Goal: Check status

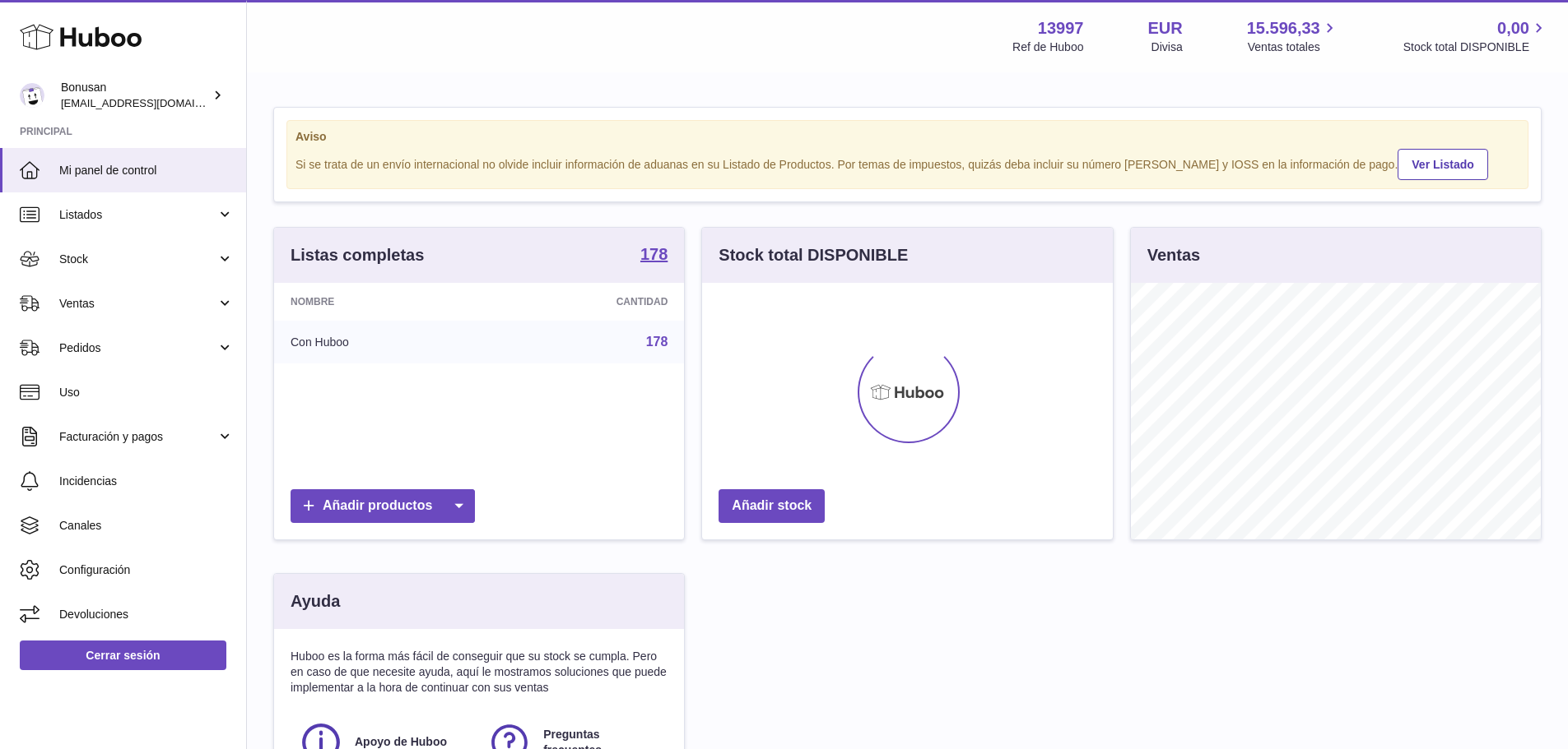
scroll to position [257, 411]
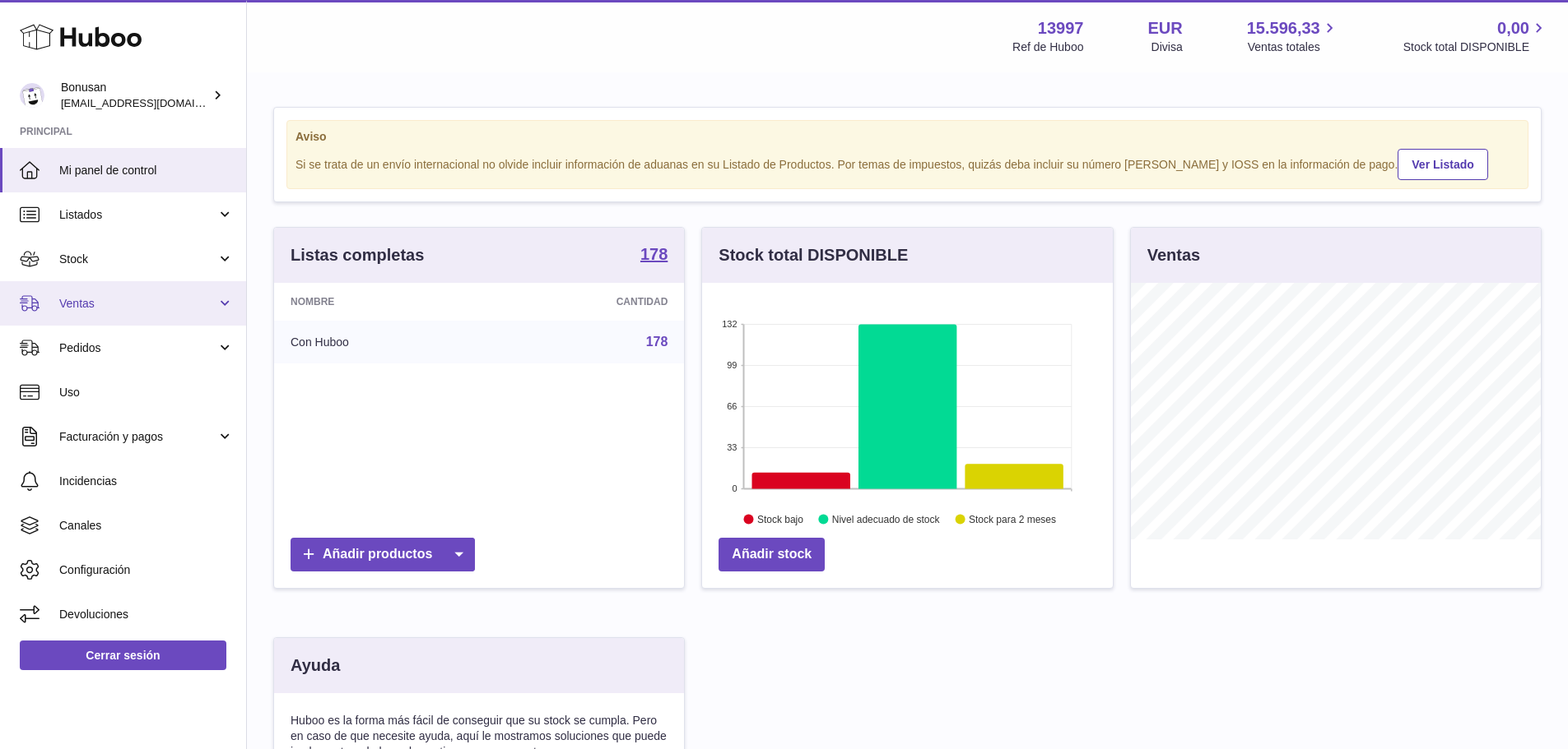
click at [96, 309] on span "Ventas" at bounding box center [137, 304] width 157 height 16
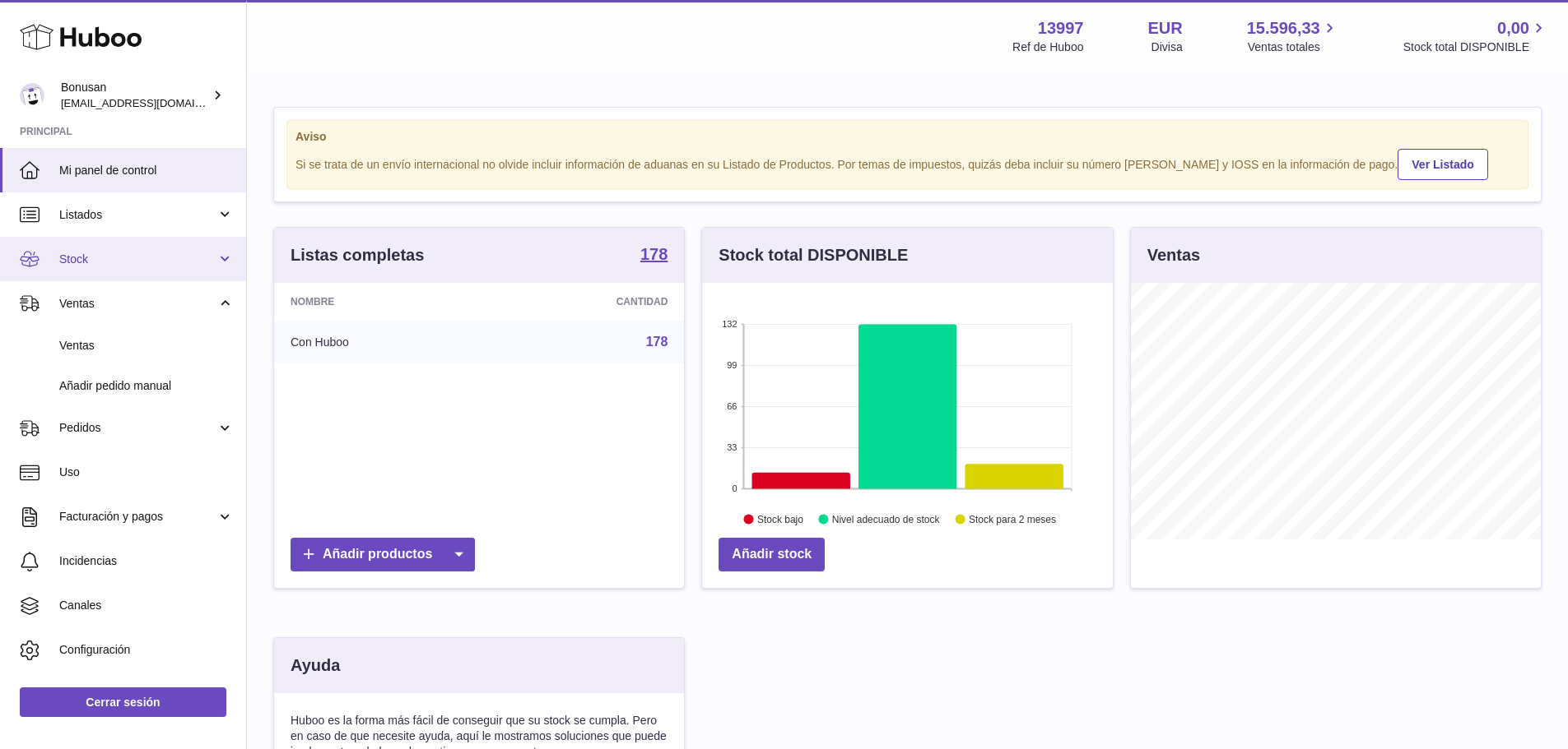
click at [88, 262] on span "Stock" at bounding box center [137, 260] width 157 height 16
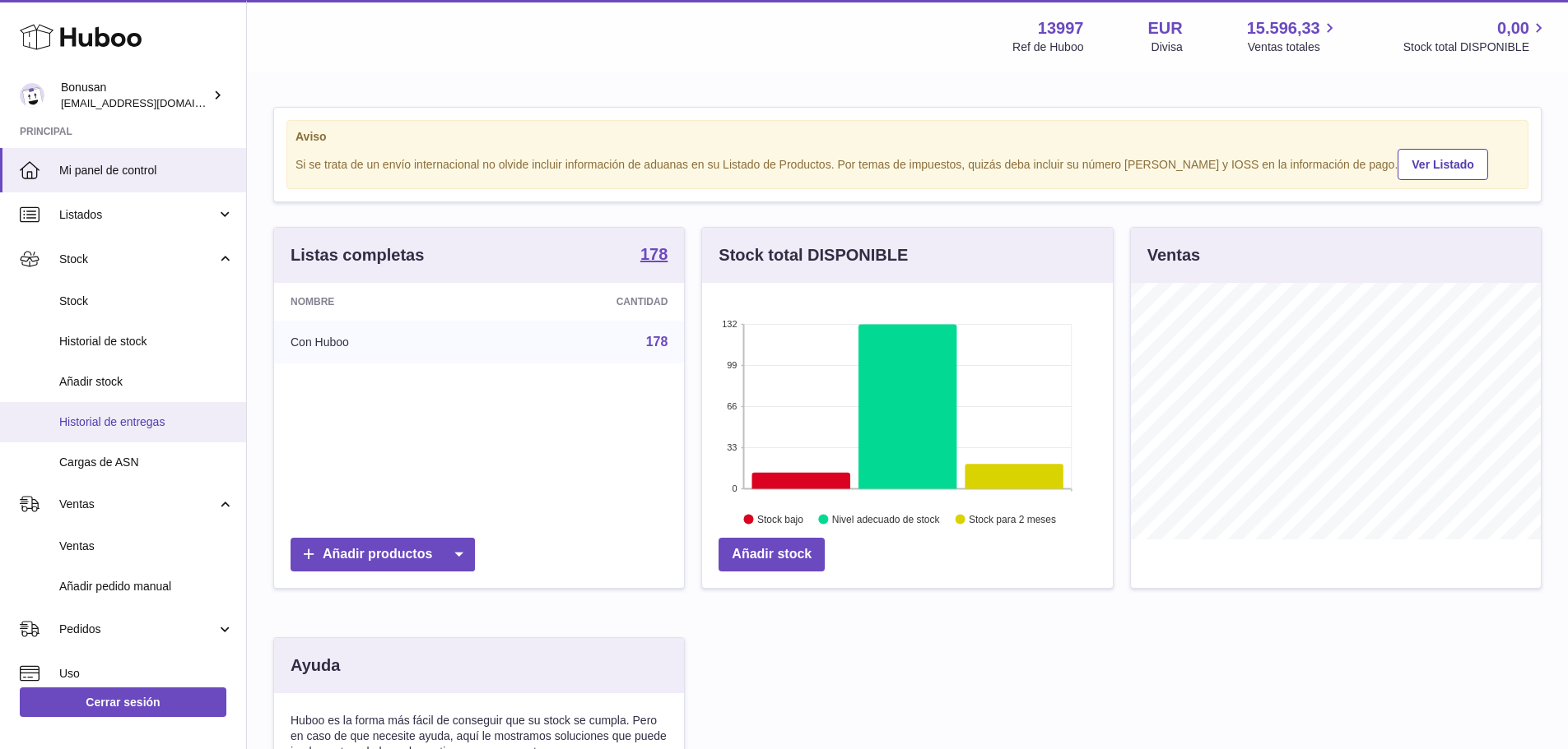
click at [131, 414] on span "Historial de entregas" at bounding box center [146, 422] width 175 height 16
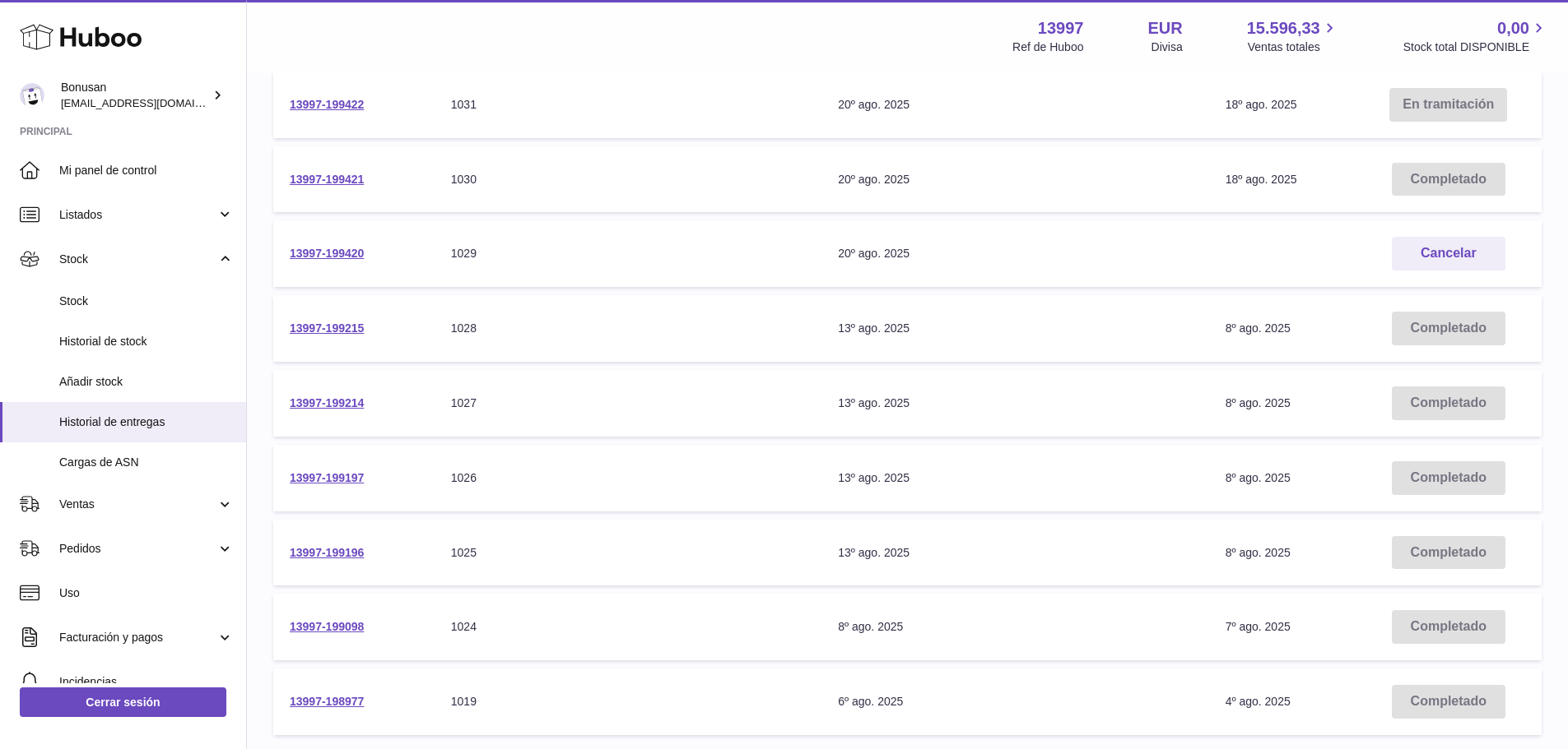
scroll to position [165, 0]
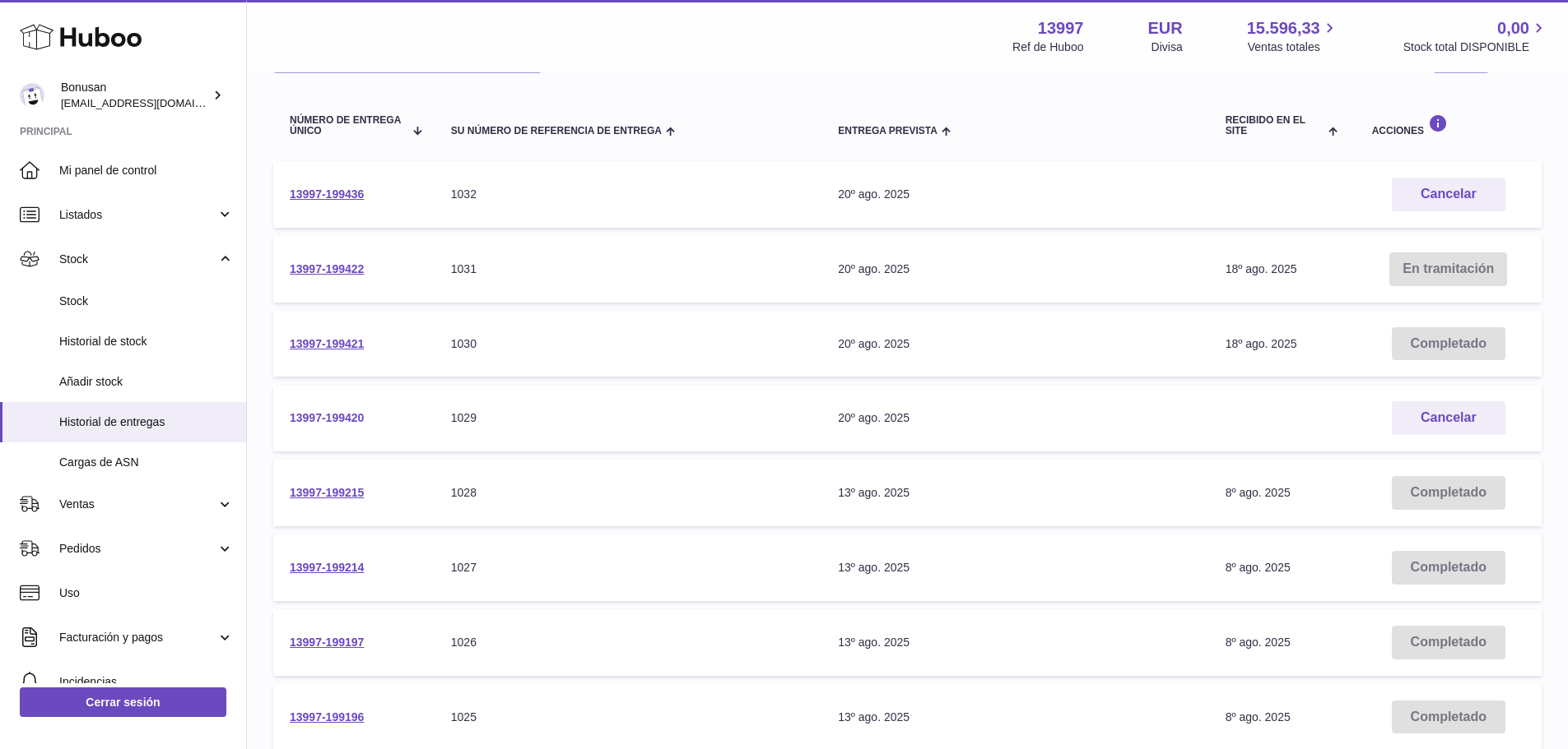
click at [342, 420] on link "13997-199420" at bounding box center [326, 417] width 74 height 13
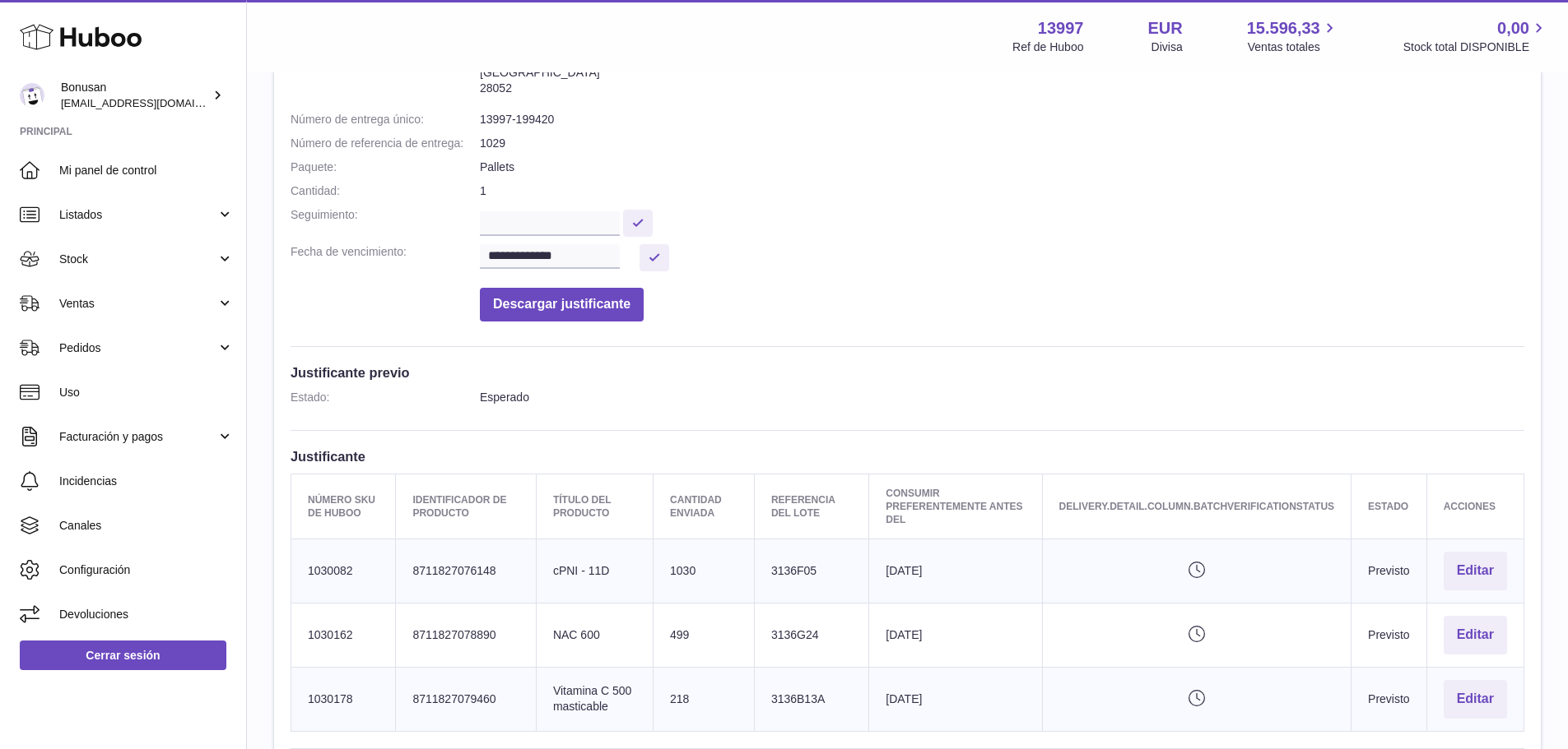
scroll to position [82, 0]
